Goal: Information Seeking & Learning: Learn about a topic

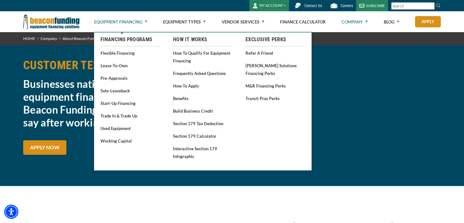
click at [140, 20] on link "Equipment Financing" at bounding box center [120, 22] width 53 height 21
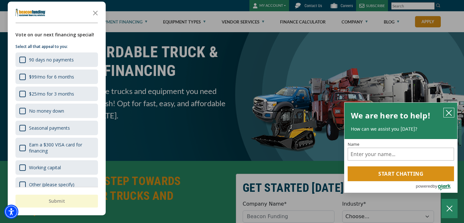
click at [449, 110] on icon "close chatbox" at bounding box center [449, 113] width 6 height 6
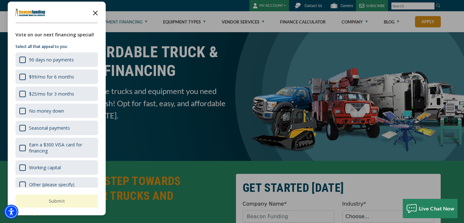
click at [94, 12] on icon "Close the survey" at bounding box center [95, 12] width 13 height 13
